Goal: Transaction & Acquisition: Obtain resource

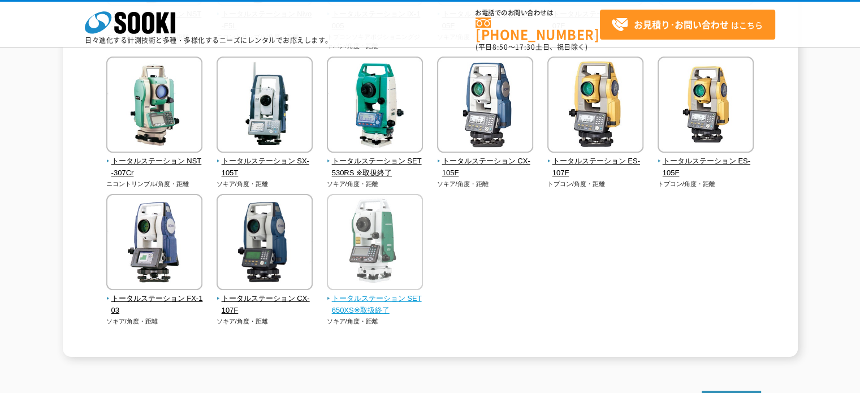
scroll to position [396, 0]
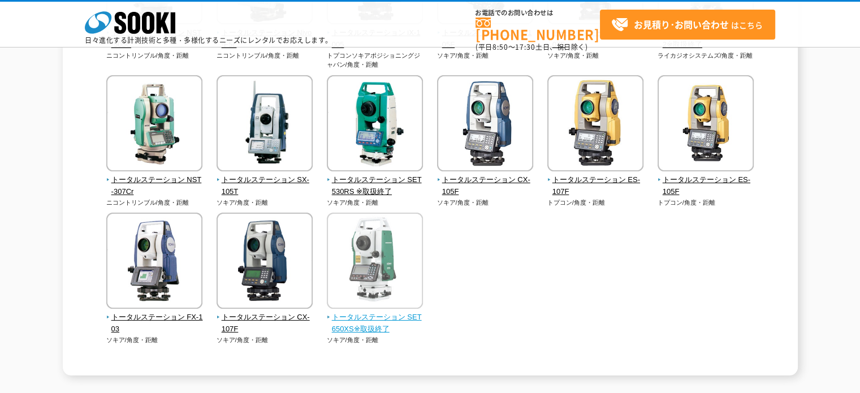
click at [382, 282] on img at bounding box center [375, 262] width 96 height 99
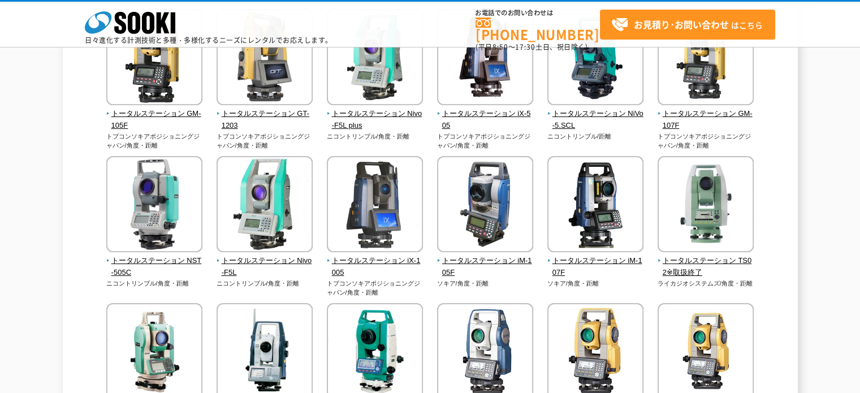
scroll to position [170, 0]
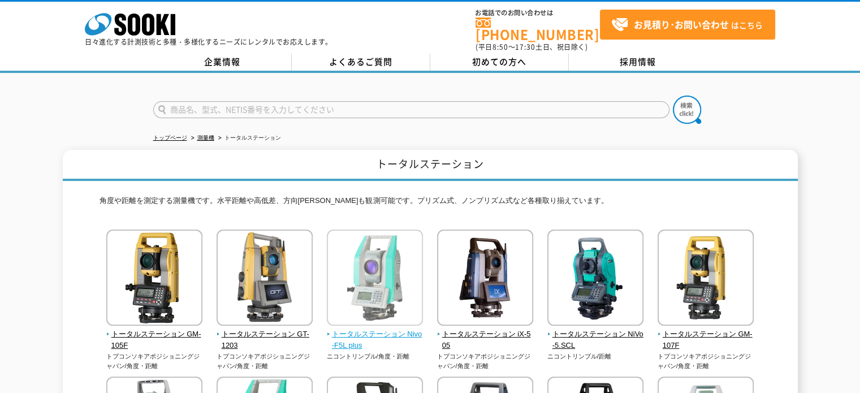
click at [377, 332] on span "トータルステーション Nivo-F5L plus" at bounding box center [375, 341] width 97 height 24
